Goal: Task Accomplishment & Management: Use online tool/utility

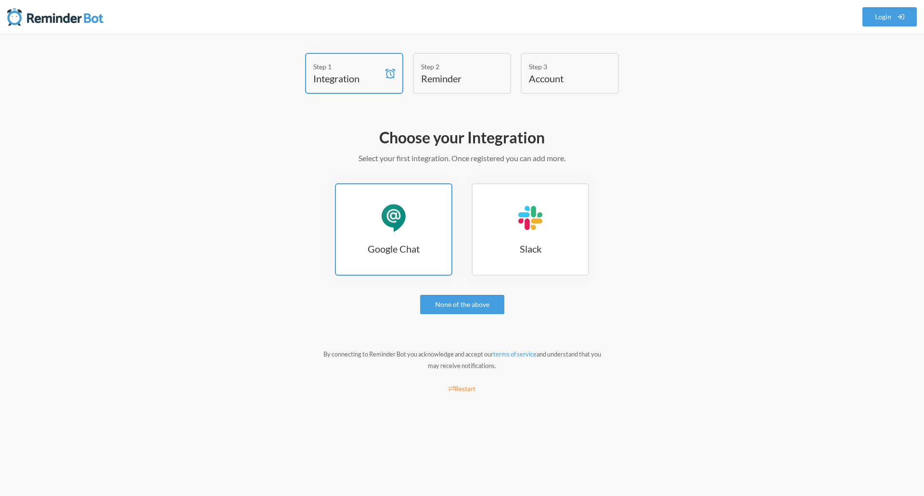
click at [426, 241] on link "Google Chat Google Chat" at bounding box center [393, 229] width 117 height 92
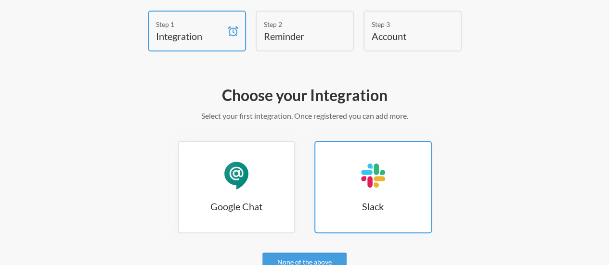
scroll to position [96, 0]
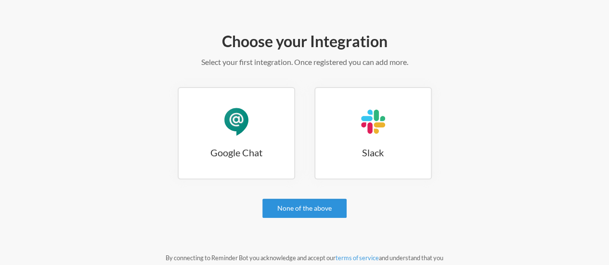
click at [331, 207] on link "None of the above" at bounding box center [304, 208] width 84 height 19
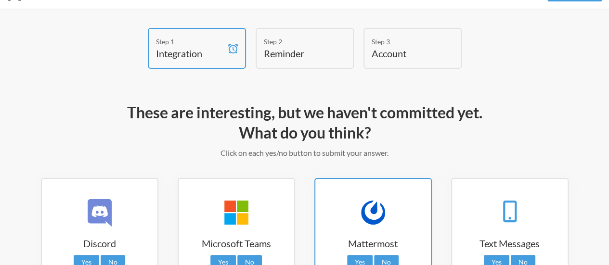
scroll to position [0, 0]
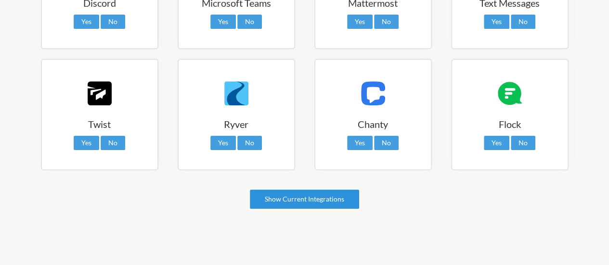
click at [331, 195] on link "Show Current Integrations" at bounding box center [304, 199] width 109 height 19
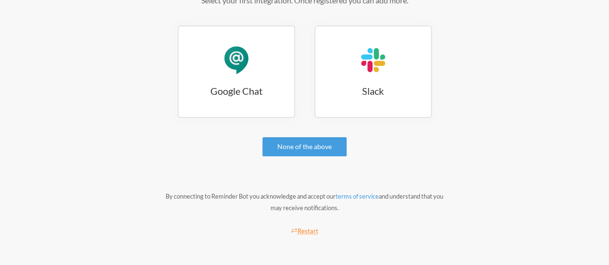
scroll to position [157, 0]
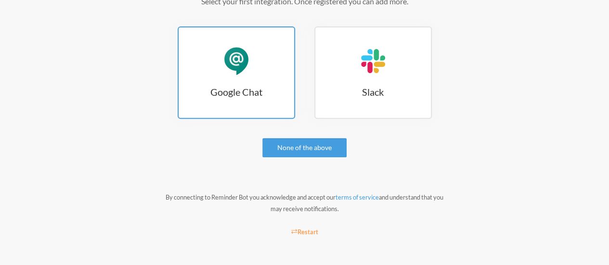
click at [217, 76] on link "Google Chat Google Chat" at bounding box center [236, 72] width 117 height 92
